Goal: Check status

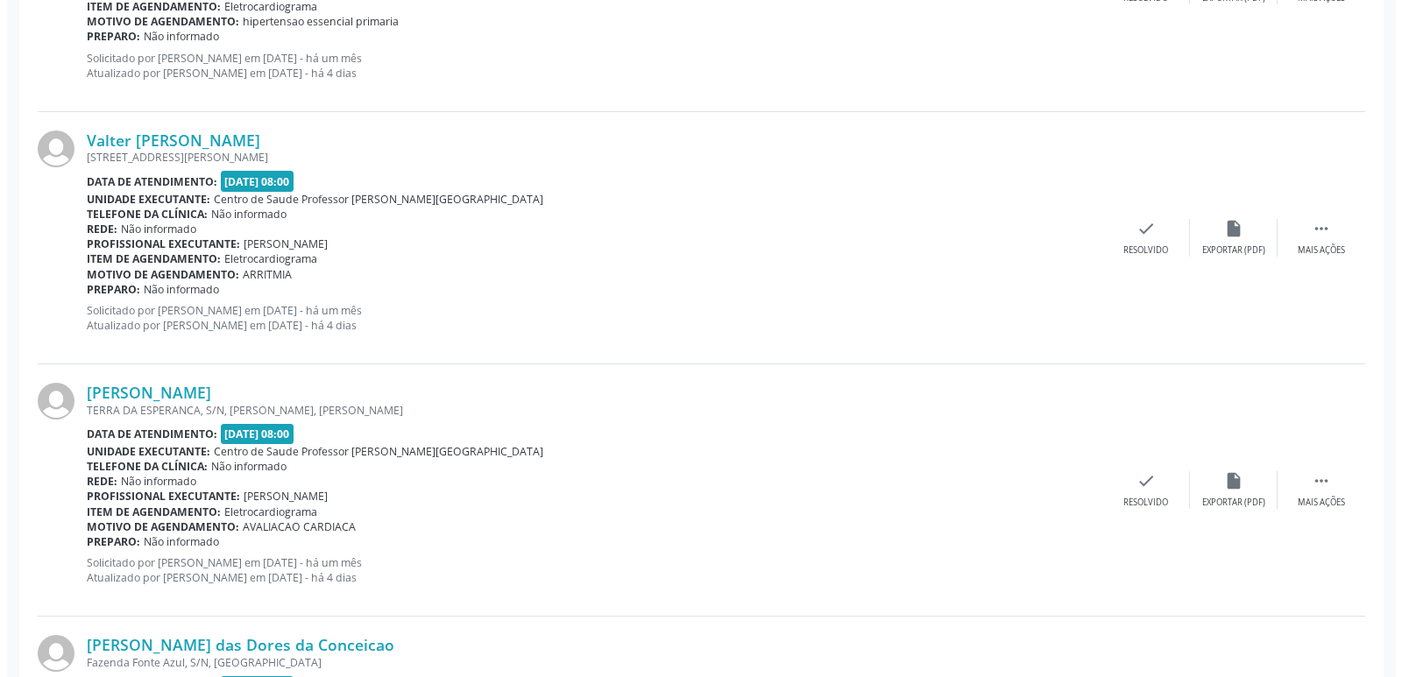
scroll to position [1227, 0]
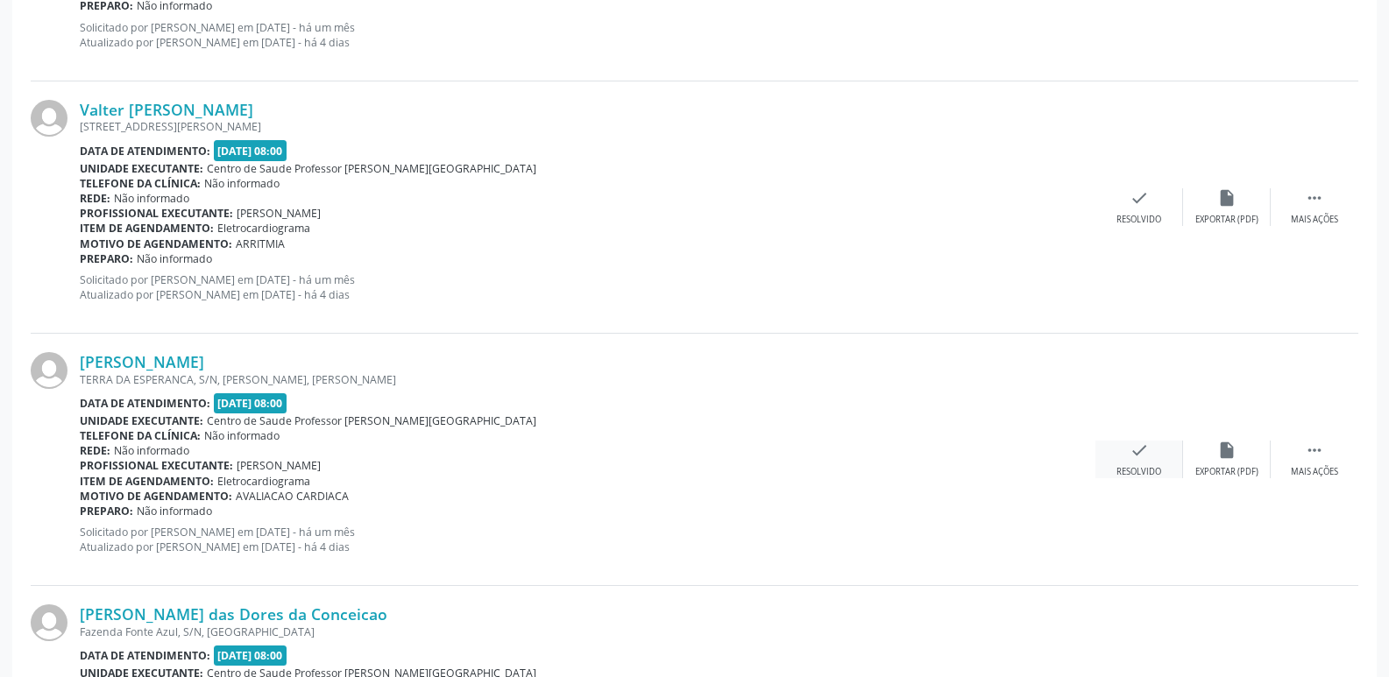
click at [1144, 456] on icon "check" at bounding box center [1139, 450] width 19 height 19
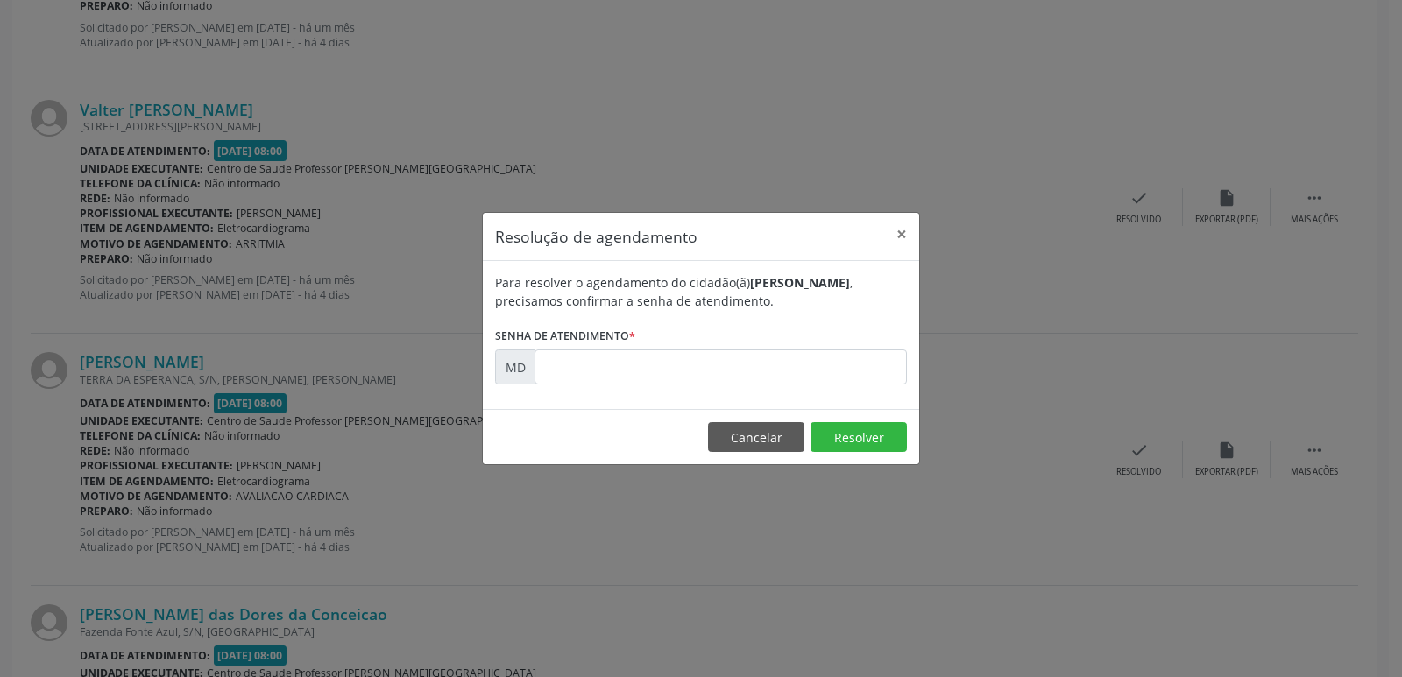
click at [1051, 403] on div "Resolução de agendamento × Para resolver o agendamento do cidadão(ã) [PERSON_NA…" at bounding box center [701, 338] width 1402 height 677
click at [741, 436] on button "Cancelar" at bounding box center [756, 437] width 96 height 30
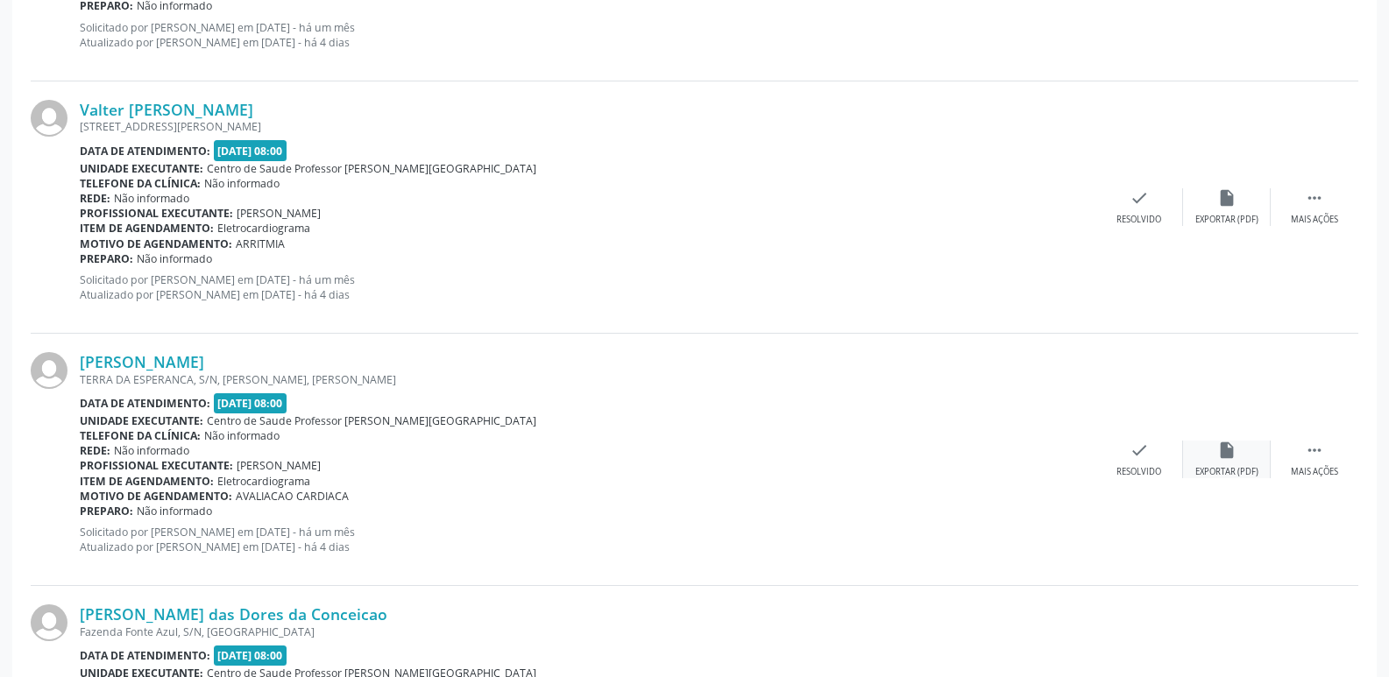
click at [1222, 442] on icon "insert_drive_file" at bounding box center [1226, 450] width 19 height 19
click at [1312, 451] on icon "" at bounding box center [1314, 450] width 19 height 19
click at [870, 459] on icon "check" at bounding box center [876, 450] width 19 height 19
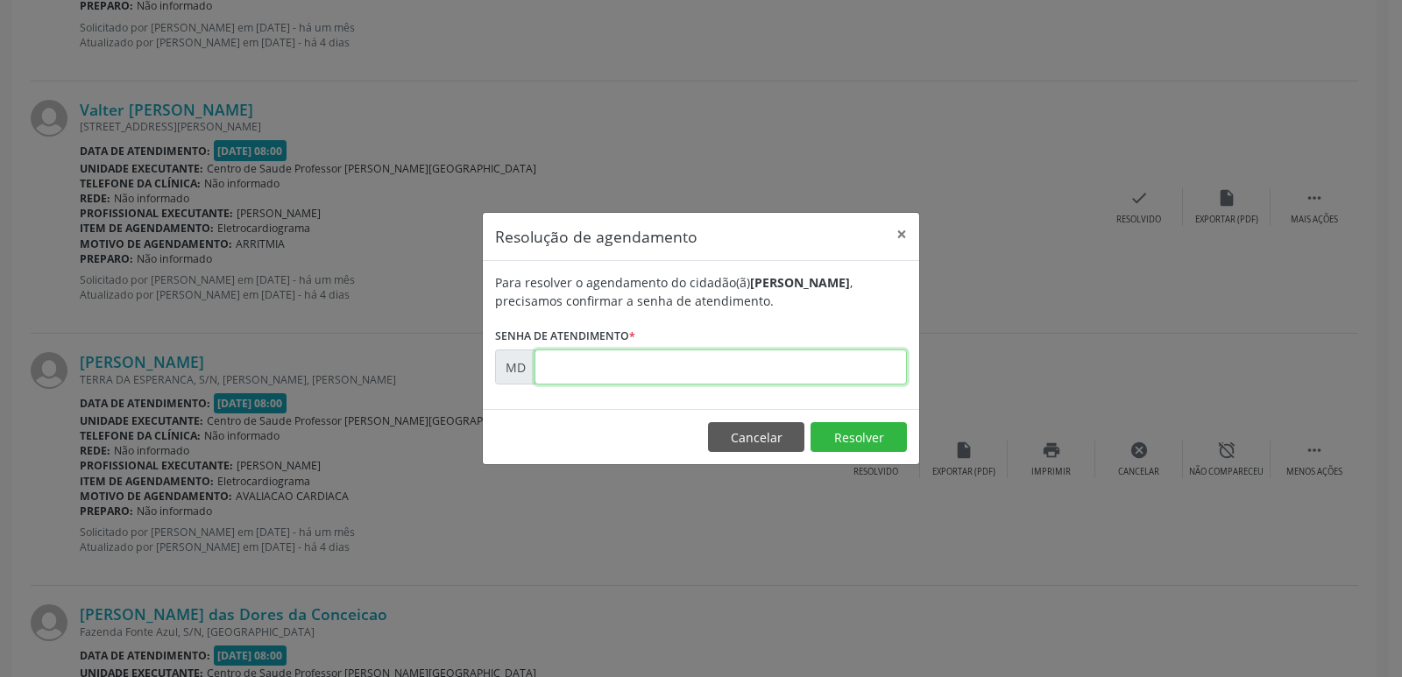
click at [583, 378] on input "text" at bounding box center [721, 367] width 372 height 35
type input "00000082"
click at [843, 437] on button "Resolver" at bounding box center [859, 437] width 96 height 30
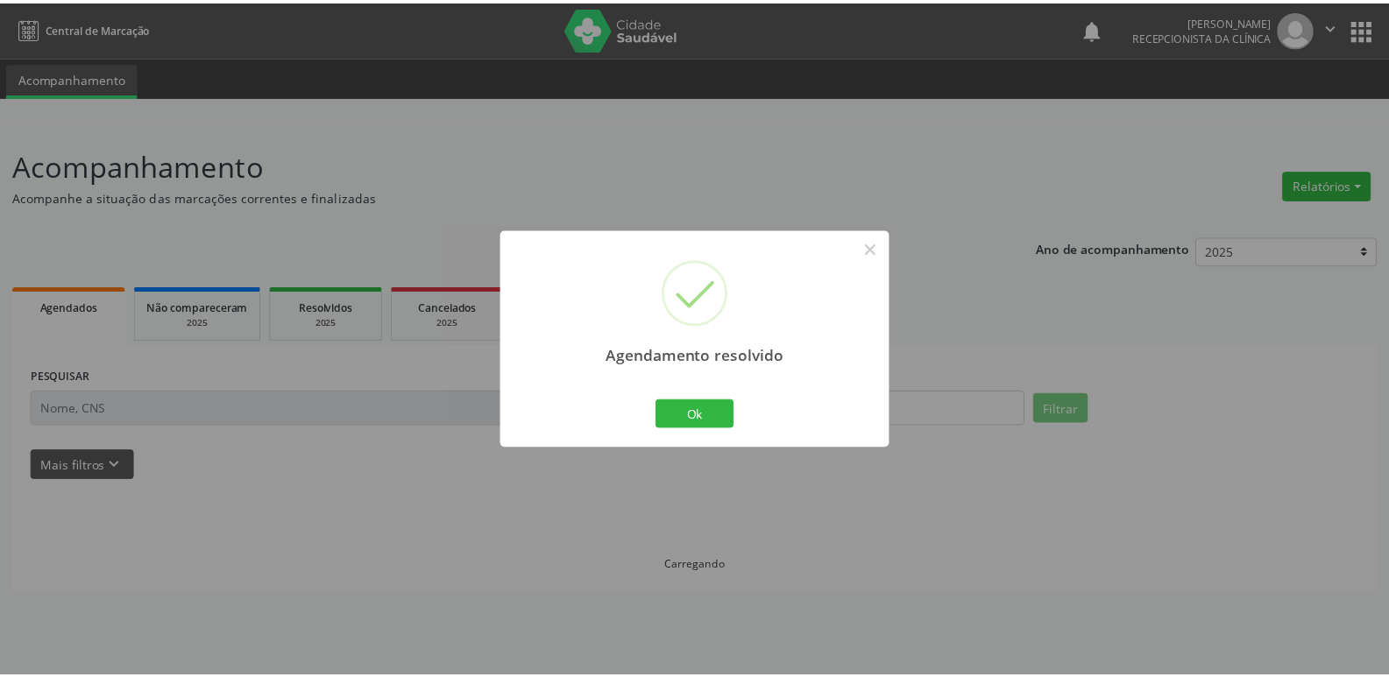
scroll to position [0, 0]
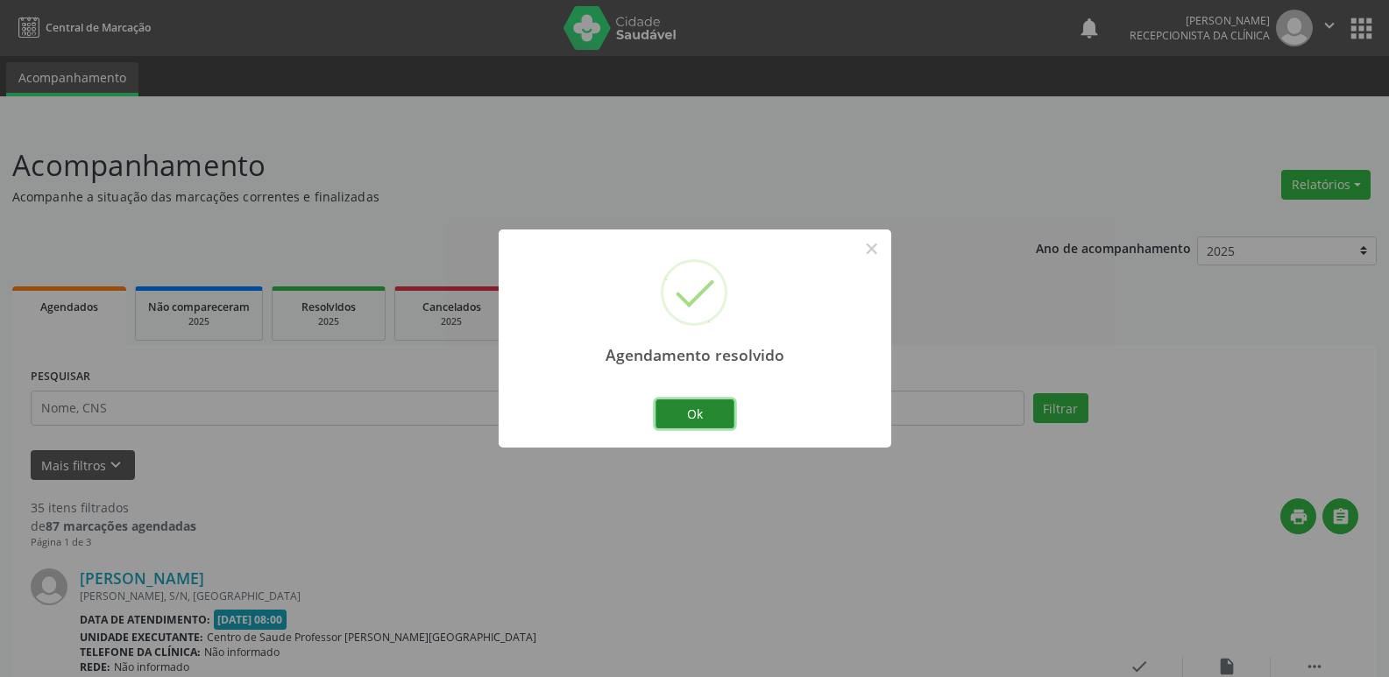
click at [693, 411] on button "Ok" at bounding box center [694, 415] width 79 height 30
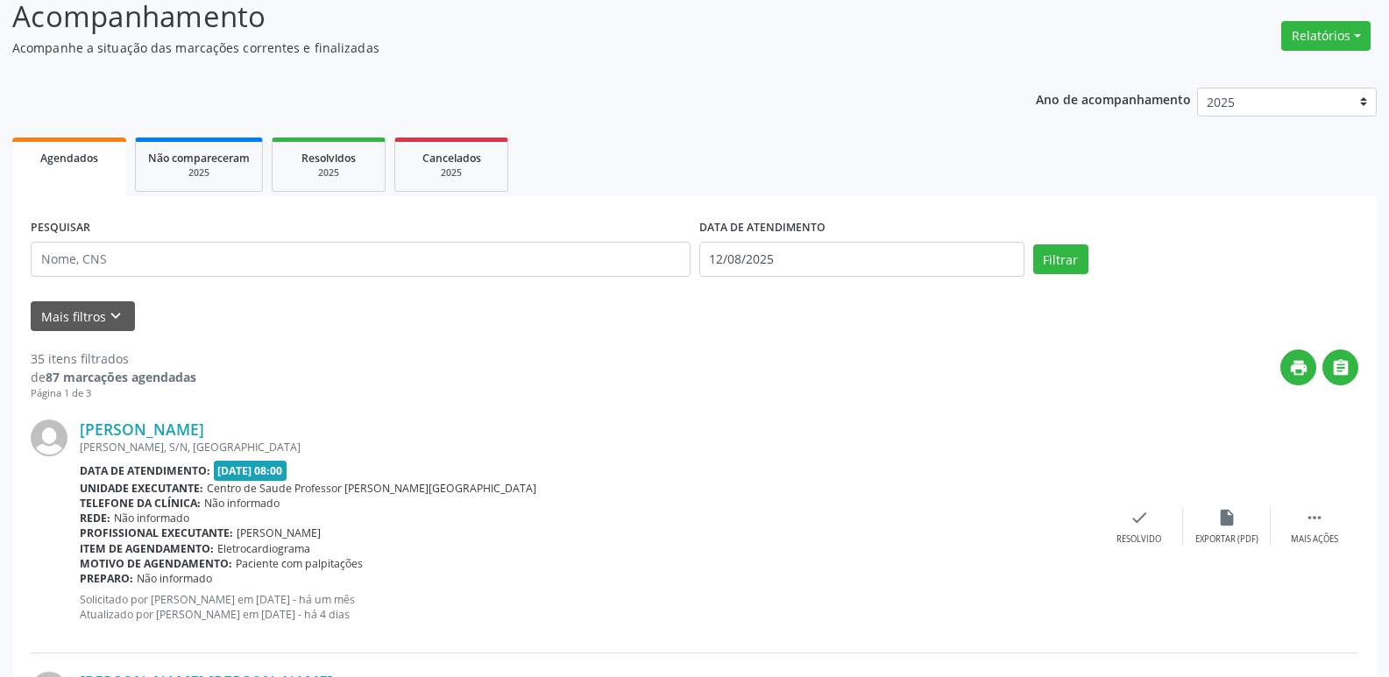
scroll to position [61, 0]
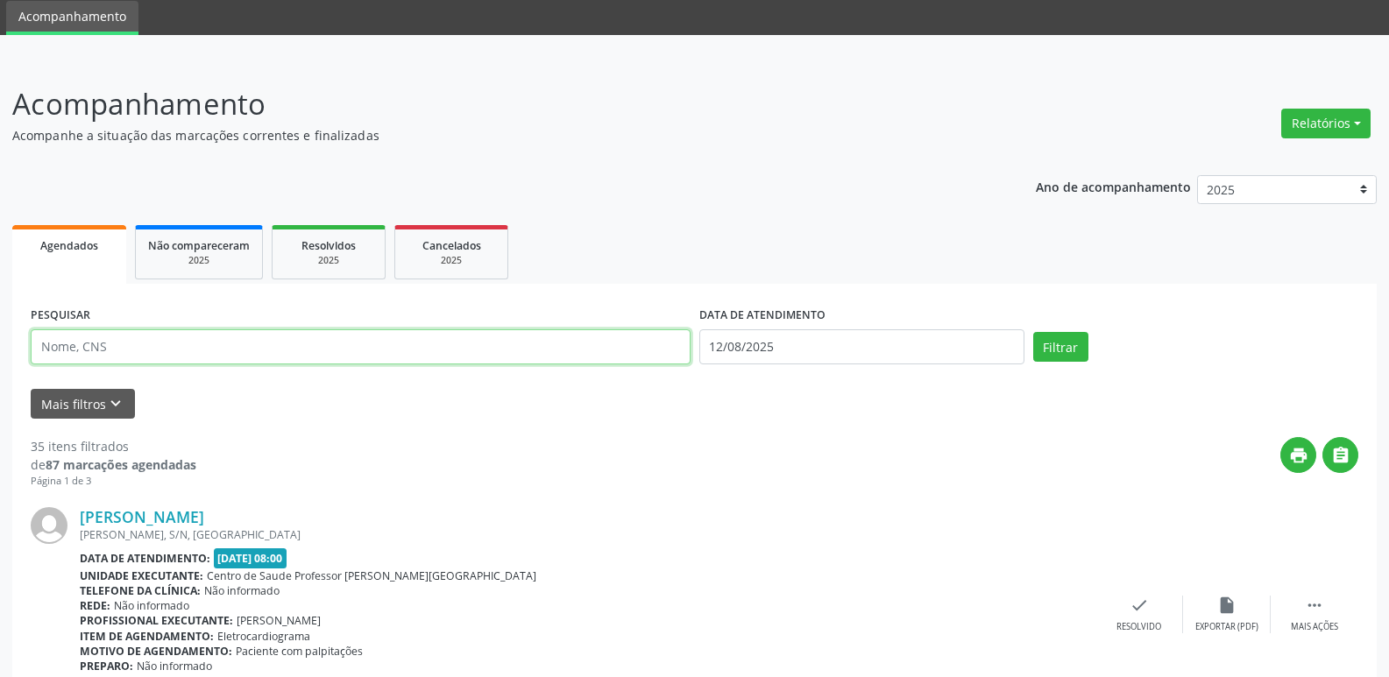
click at [124, 344] on input "text" at bounding box center [361, 346] width 660 height 35
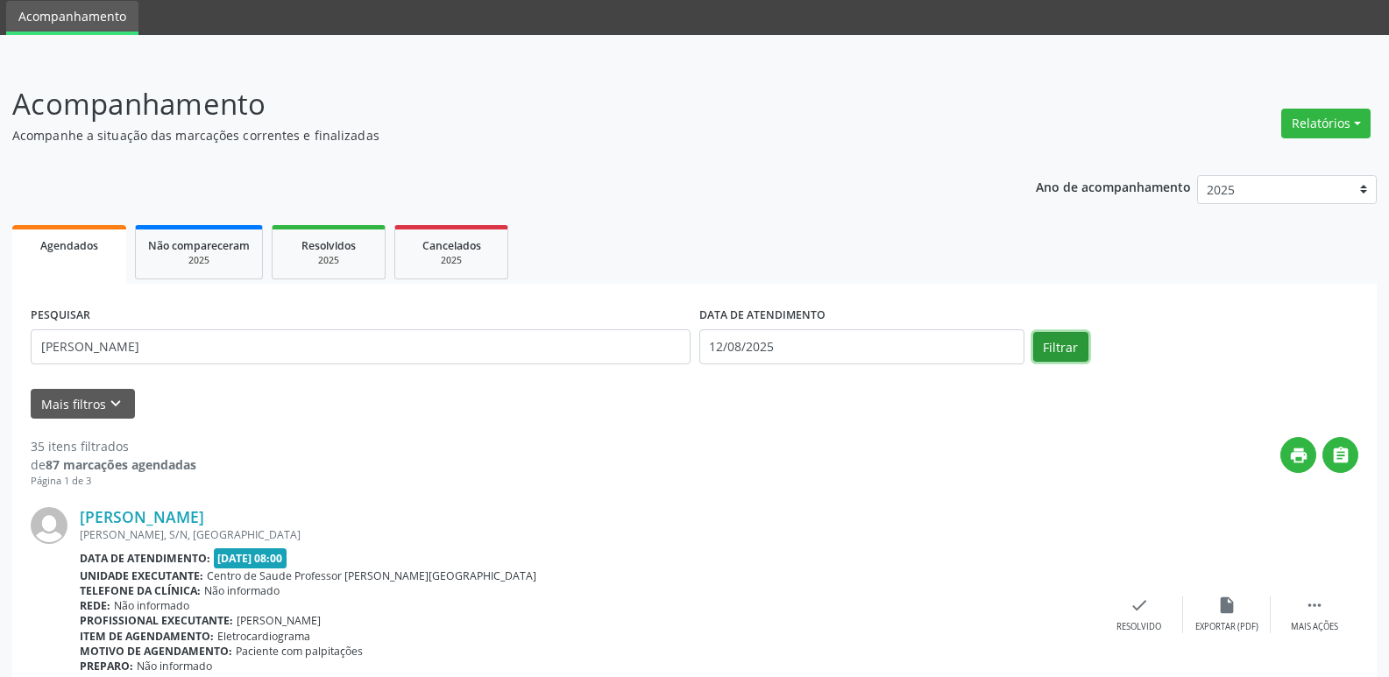
click at [1054, 345] on button "Filtrar" at bounding box center [1060, 347] width 55 height 30
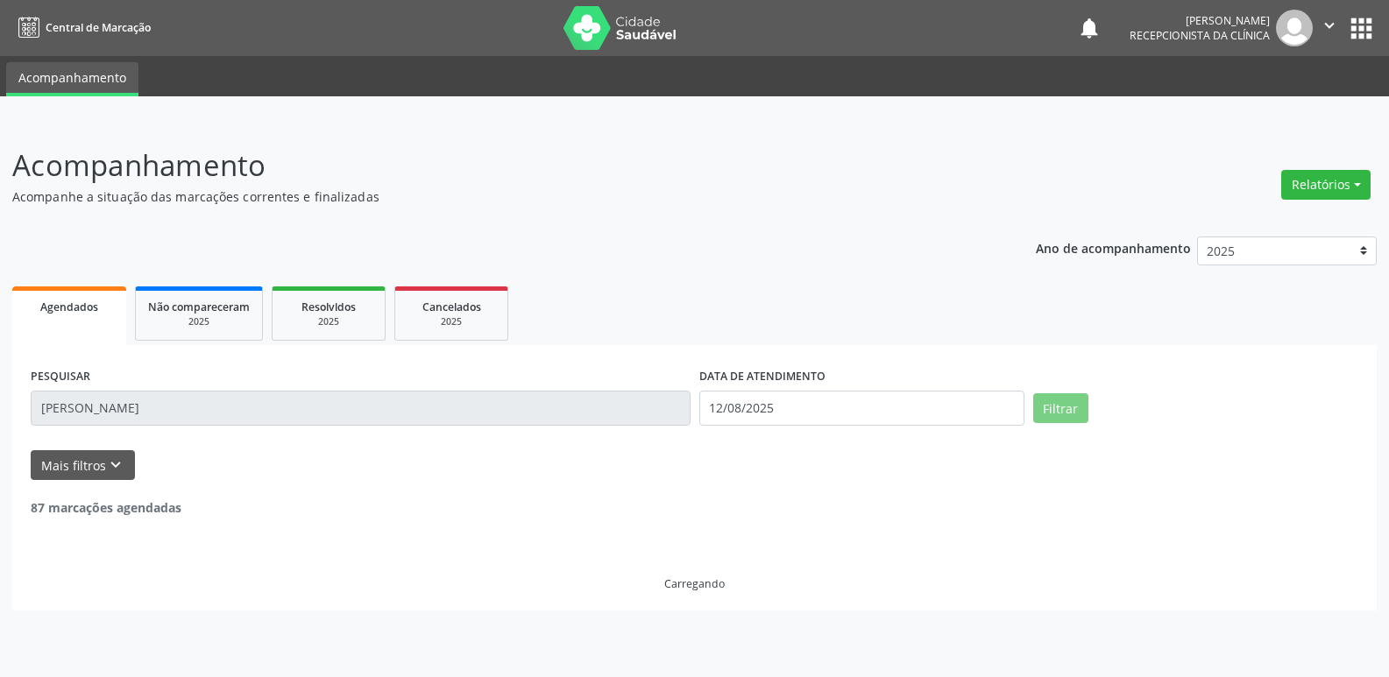
scroll to position [0, 0]
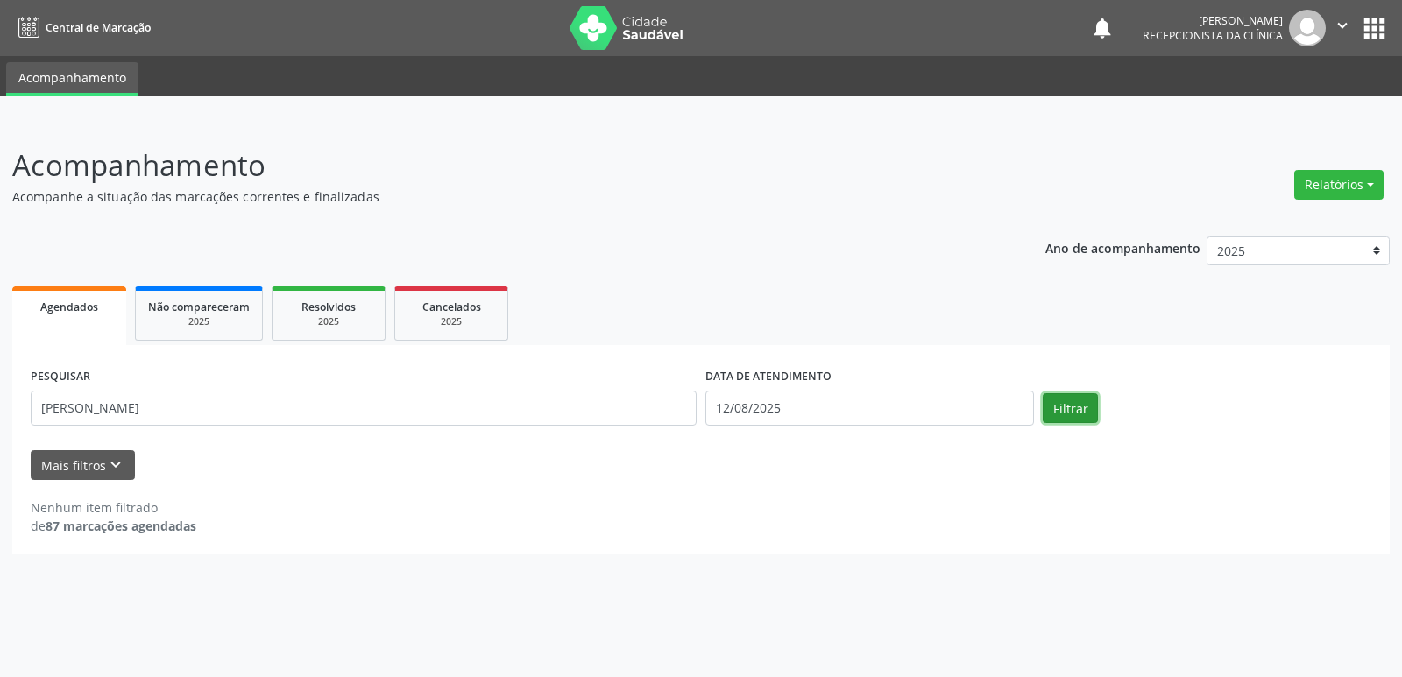
click at [1059, 409] on button "Filtrar" at bounding box center [1070, 408] width 55 height 30
click at [149, 414] on input "[PERSON_NAME]" at bounding box center [364, 408] width 666 height 35
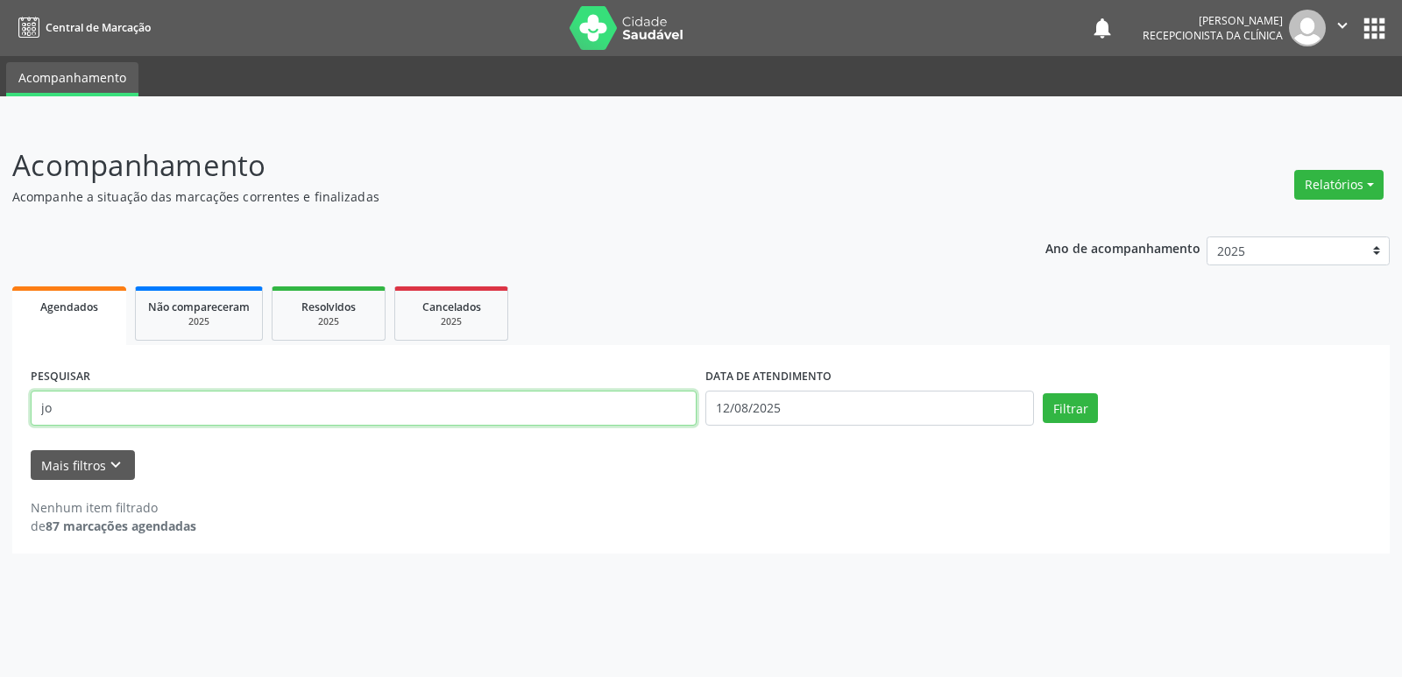
type input "j"
click at [324, 317] on div "2025" at bounding box center [329, 321] width 88 height 13
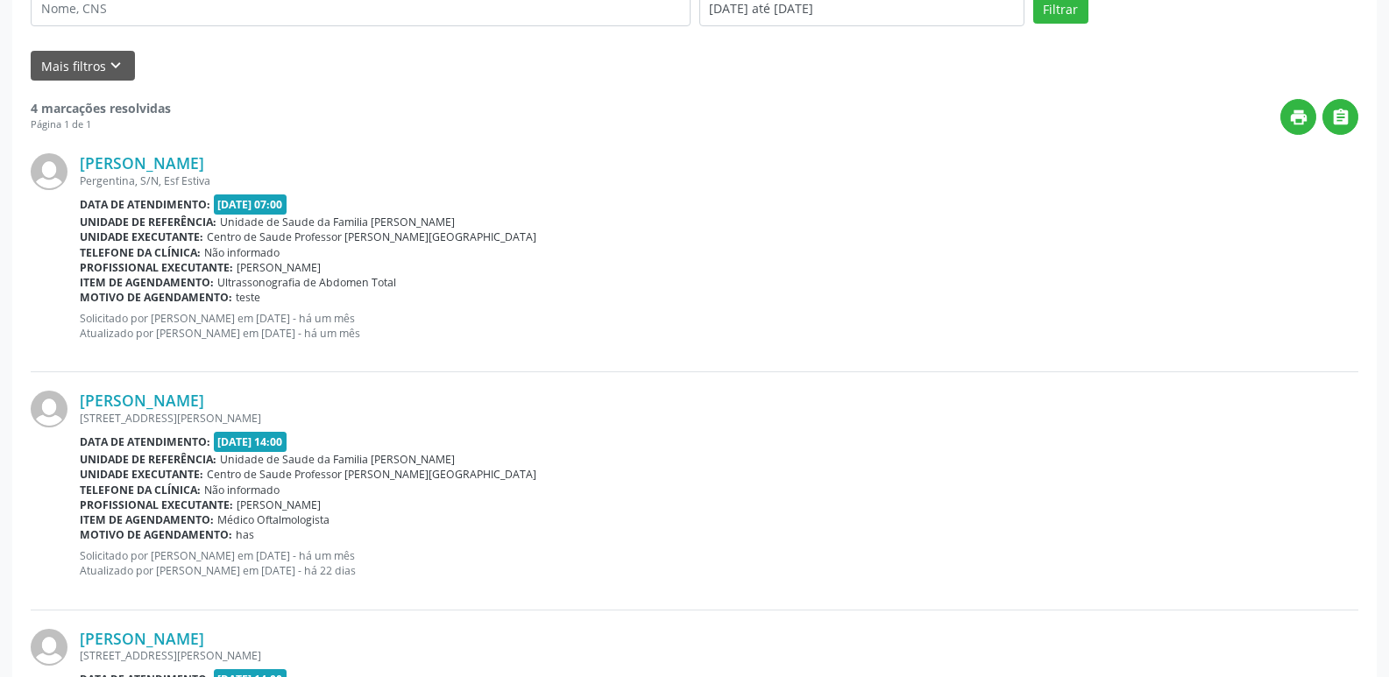
scroll to position [312, 0]
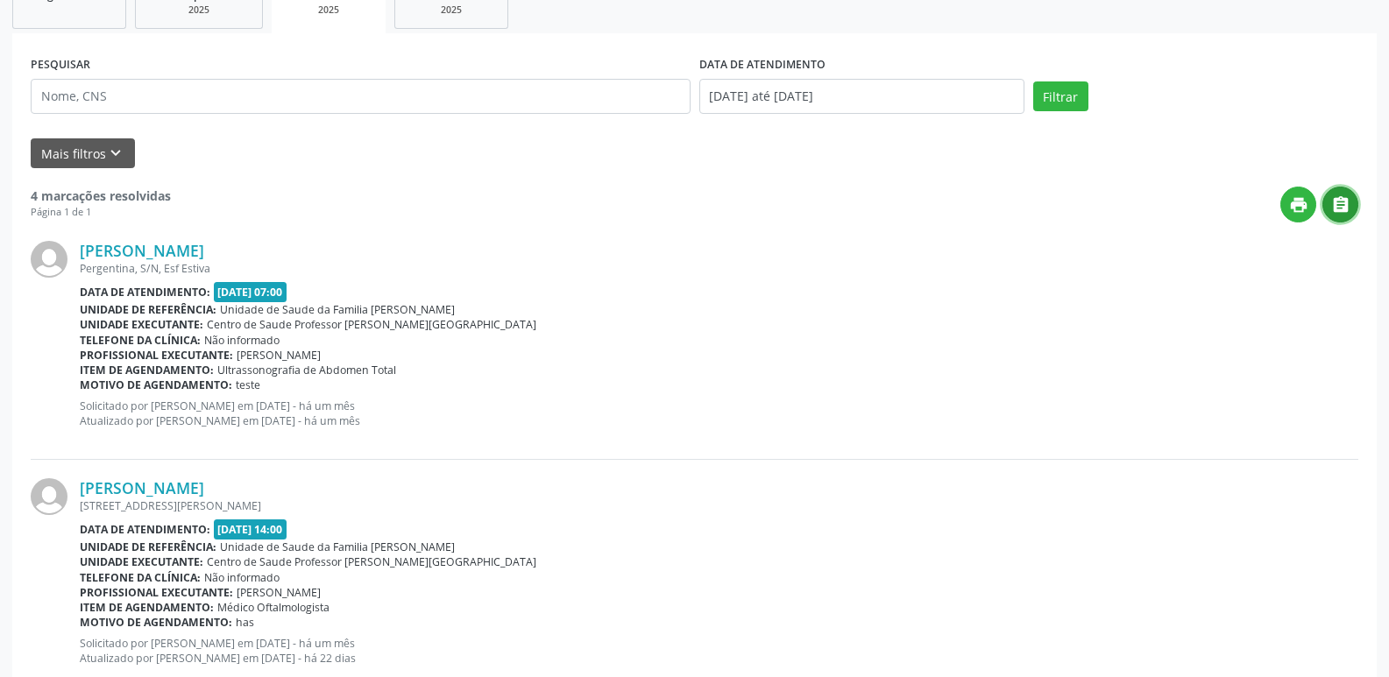
click at [1332, 208] on icon "" at bounding box center [1340, 204] width 19 height 19
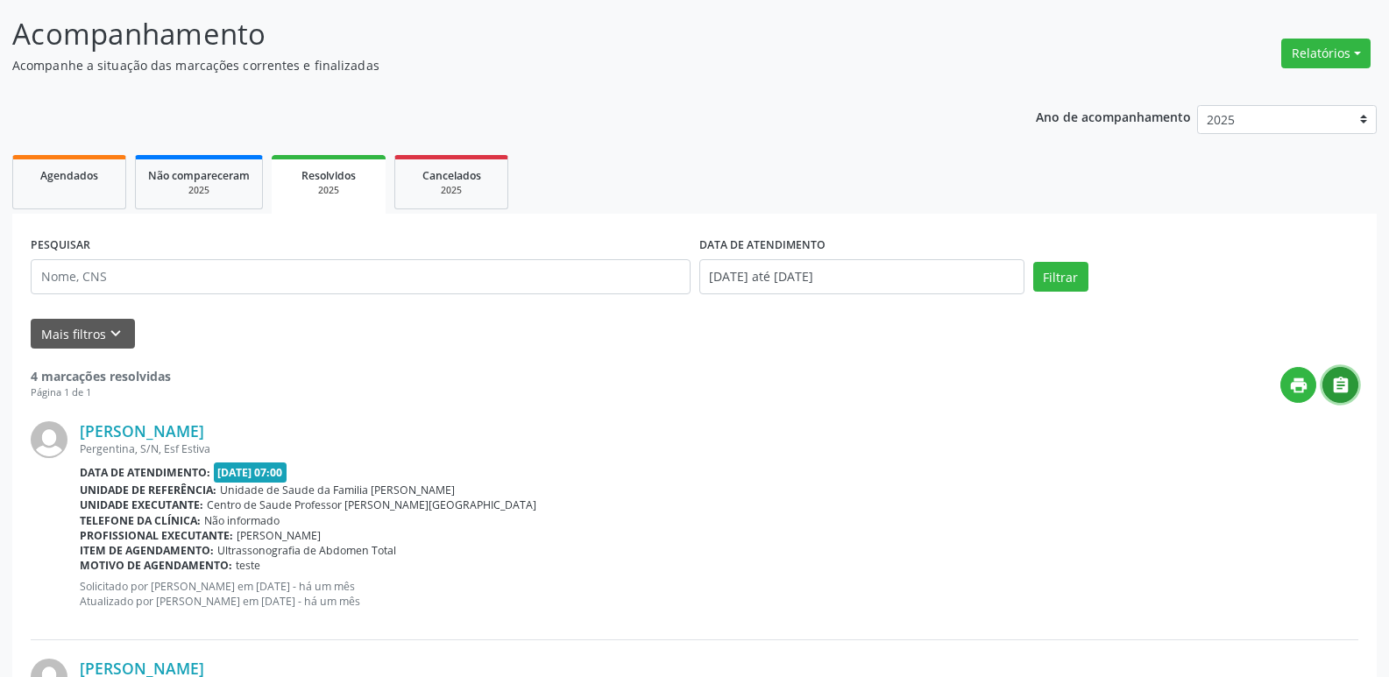
scroll to position [0, 0]
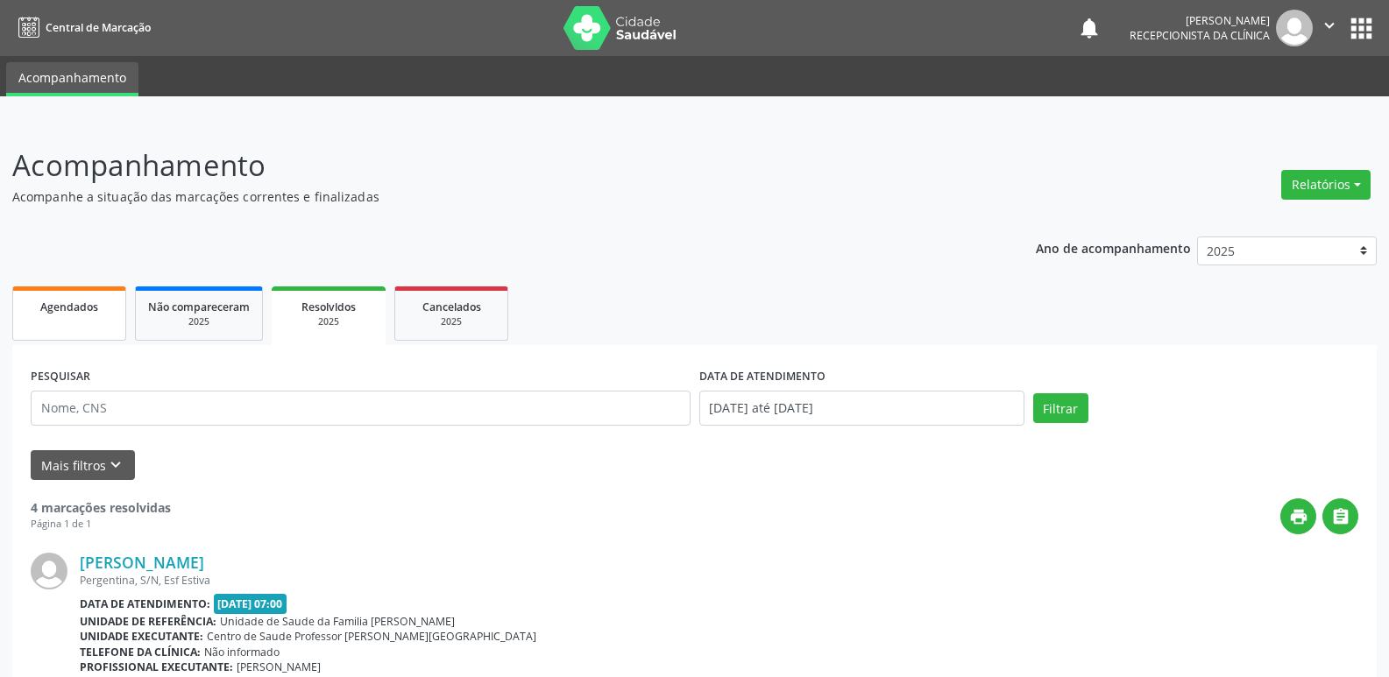
click at [89, 313] on span "Agendados" at bounding box center [69, 307] width 58 height 15
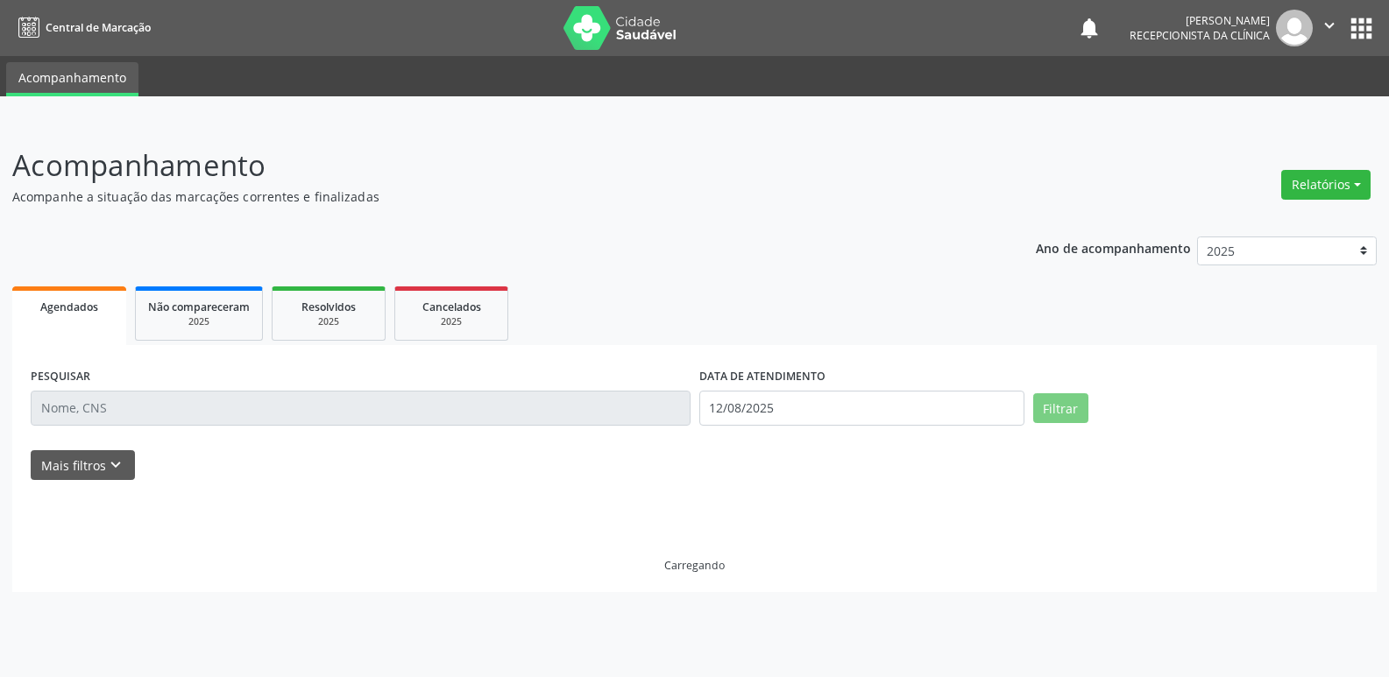
click at [89, 313] on span "Agendados" at bounding box center [69, 307] width 58 height 15
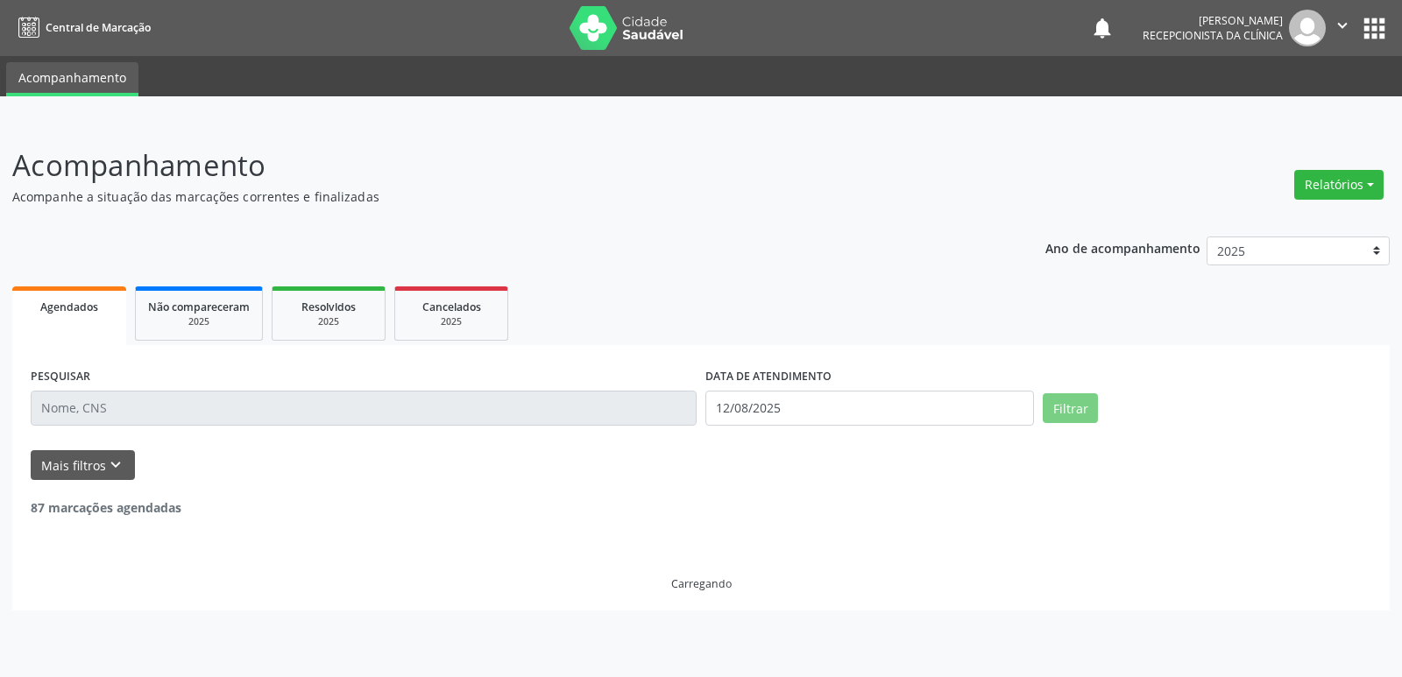
click at [89, 313] on span "Agendados" at bounding box center [69, 307] width 58 height 15
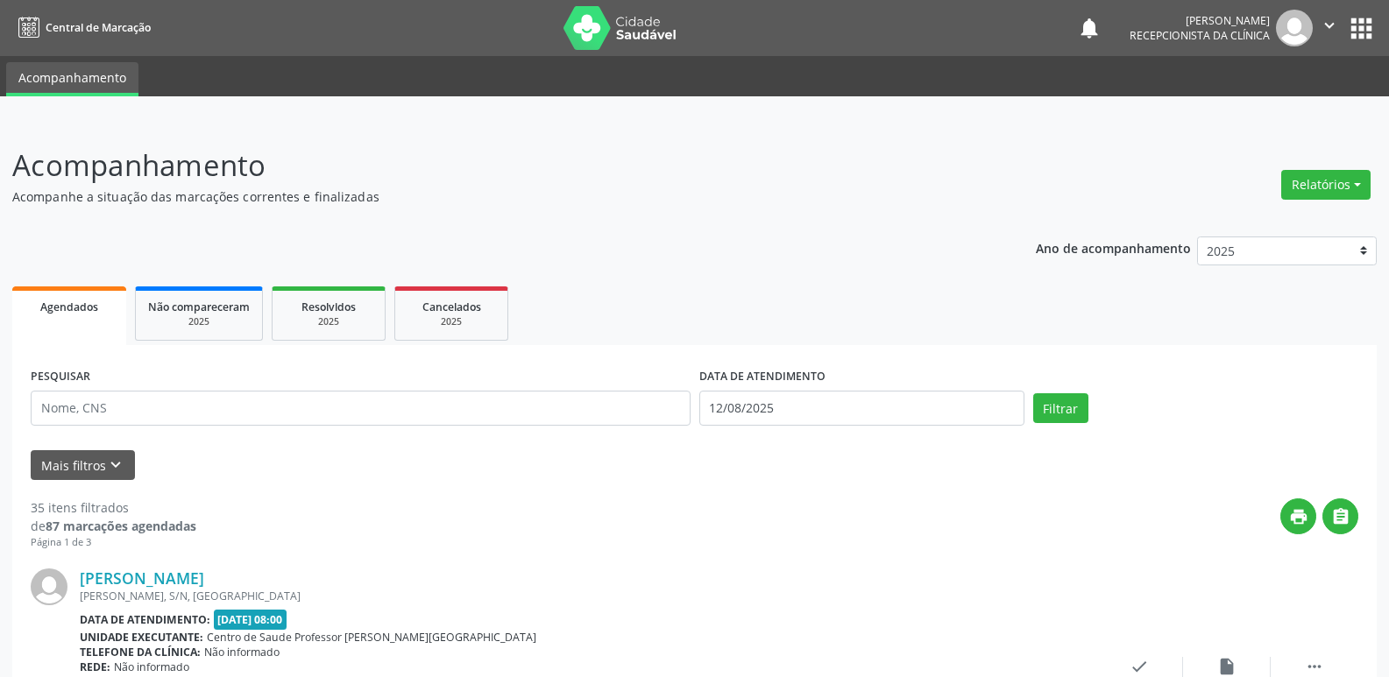
click at [57, 325] on link "Agendados" at bounding box center [69, 316] width 114 height 59
